Goal: Task Accomplishment & Management: Manage account settings

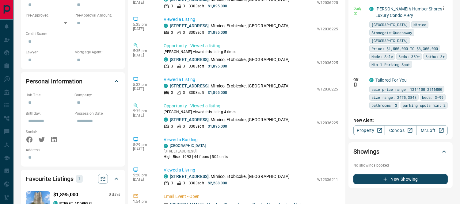
scroll to position [272, 0]
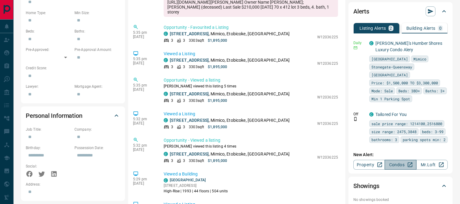
click at [400, 160] on link "Condos" at bounding box center [400, 165] width 32 height 10
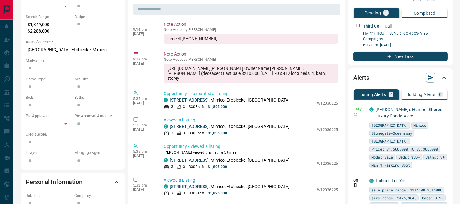
scroll to position [0, 0]
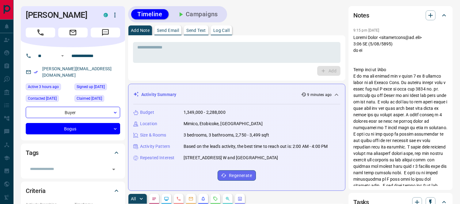
click at [442, 15] on icon at bounding box center [443, 15] width 7 height 7
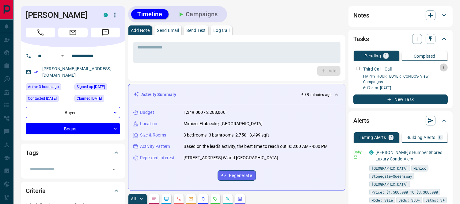
click at [443, 65] on icon "button" at bounding box center [443, 67] width 5 height 5
click at [374, 99] on div at bounding box center [230, 102] width 460 height 204
click at [383, 96] on button "New Task" at bounding box center [400, 99] width 94 height 10
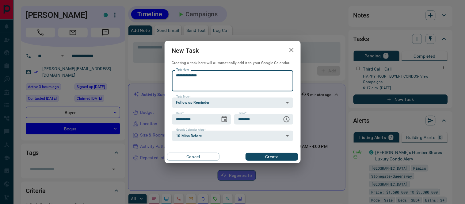
type textarea "**********"
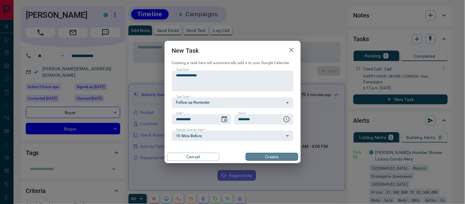
click at [269, 156] on button "Create" at bounding box center [271, 157] width 52 height 8
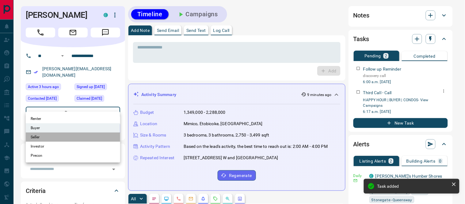
click at [51, 136] on li "Seller" at bounding box center [73, 136] width 94 height 9
click at [237, 45] on div at bounding box center [232, 102] width 465 height 204
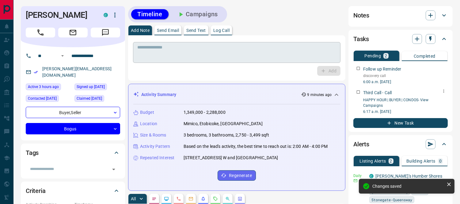
type input "**********"
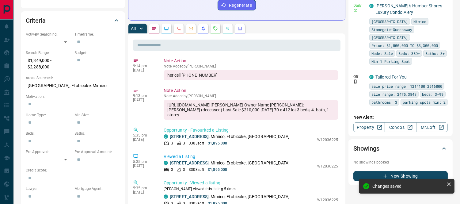
scroll to position [204, 0]
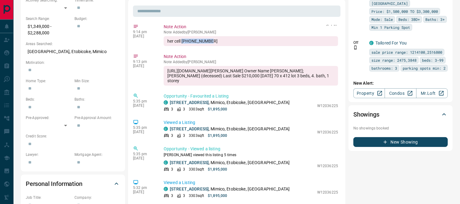
drag, startPoint x: 209, startPoint y: 41, endPoint x: 183, endPoint y: 43, distance: 26.4
click at [183, 43] on div "her cell [PHONE_NUMBER]" at bounding box center [251, 41] width 174 height 10
copy div "[PHONE_NUMBER]"
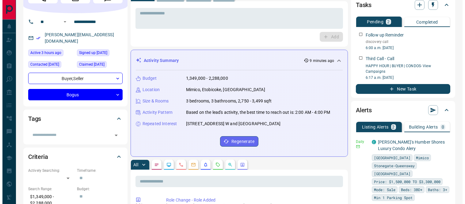
scroll to position [0, 0]
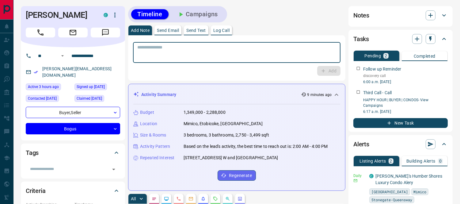
click at [173, 55] on textarea at bounding box center [236, 53] width 199 height 16
paste textarea "**********"
type textarea "**********"
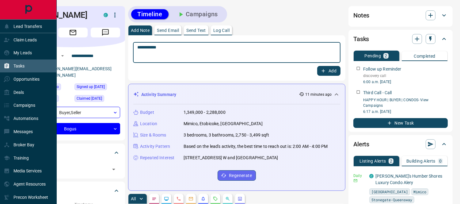
click at [10, 65] on div "Tasks" at bounding box center [14, 66] width 21 height 10
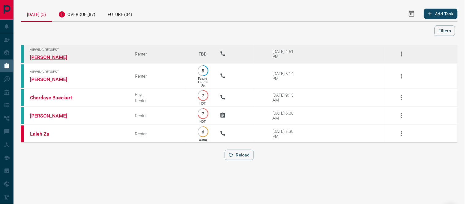
click at [50, 54] on link "[PERSON_NAME]" at bounding box center [53, 57] width 46 height 6
